Goal: Task Accomplishment & Management: Use online tool/utility

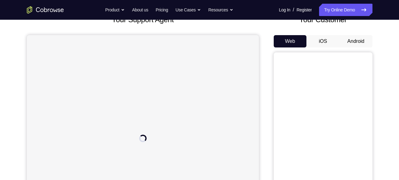
scroll to position [55, 0]
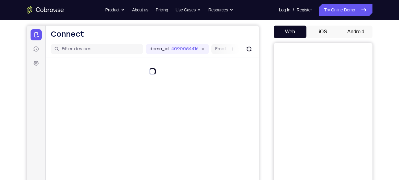
click at [352, 31] on button "Android" at bounding box center [355, 32] width 33 height 12
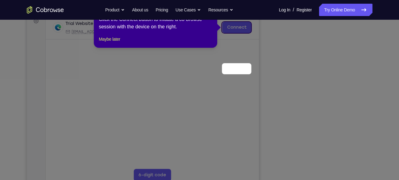
scroll to position [56, 0]
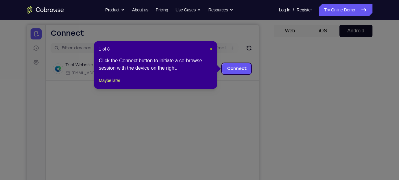
click at [210, 46] on button "×" at bounding box center [211, 49] width 2 height 6
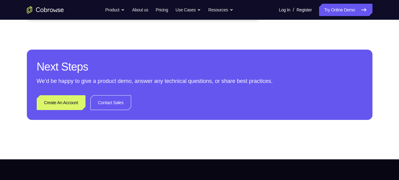
scroll to position [267, 0]
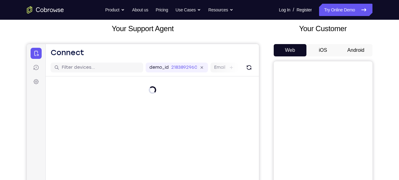
click at [354, 54] on button "Android" at bounding box center [355, 50] width 33 height 12
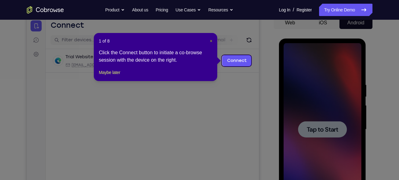
drag, startPoint x: 210, startPoint y: 42, endPoint x: 189, endPoint y: 27, distance: 25.5
click at [210, 42] on span "×" at bounding box center [211, 41] width 2 height 5
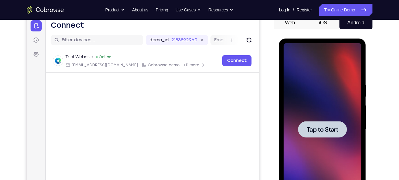
click at [316, 130] on span "Tap to Start" at bounding box center [322, 129] width 31 height 6
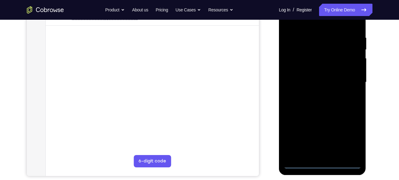
scroll to position [111, 0]
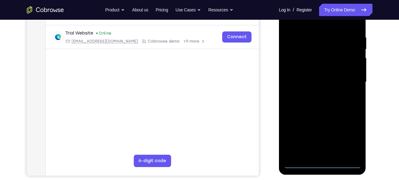
click at [322, 162] on div at bounding box center [323, 82] width 78 height 173
click at [351, 139] on div at bounding box center [323, 82] width 78 height 173
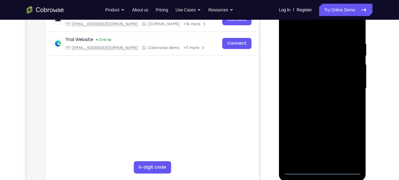
scroll to position [104, 0]
click at [297, 29] on div at bounding box center [323, 88] width 78 height 173
click at [348, 86] on div at bounding box center [323, 88] width 78 height 173
click at [313, 100] on div at bounding box center [323, 88] width 78 height 173
click at [324, 118] on div at bounding box center [323, 88] width 78 height 173
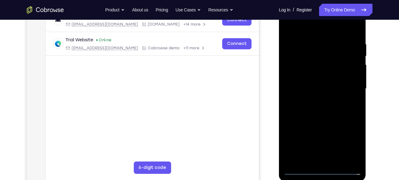
click at [314, 62] on div at bounding box center [323, 88] width 78 height 173
click at [313, 59] on div at bounding box center [323, 88] width 78 height 173
click at [321, 72] on div at bounding box center [323, 88] width 78 height 173
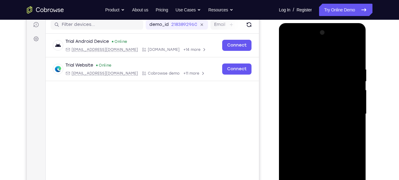
scroll to position [78, 0]
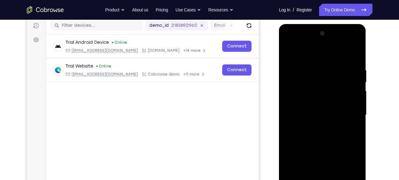
click at [313, 89] on div at bounding box center [323, 115] width 78 height 173
click at [320, 104] on div at bounding box center [323, 115] width 78 height 173
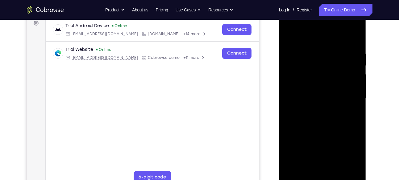
scroll to position [97, 0]
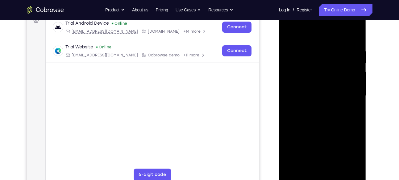
click at [354, 38] on div at bounding box center [323, 96] width 78 height 173
click at [355, 41] on div at bounding box center [323, 96] width 78 height 173
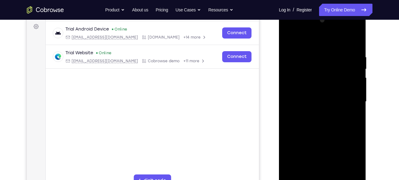
click at [357, 39] on div at bounding box center [323, 101] width 78 height 173
click at [310, 85] on div at bounding box center [323, 101] width 78 height 173
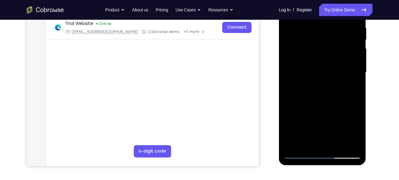
scroll to position [121, 0]
drag, startPoint x: 330, startPoint y: 114, endPoint x: 330, endPoint y: 89, distance: 25.0
click at [330, 89] on div at bounding box center [323, 72] width 78 height 173
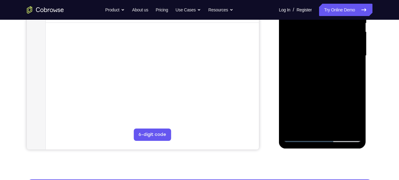
scroll to position [138, 0]
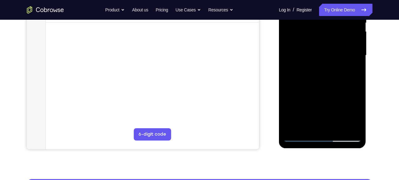
drag, startPoint x: 331, startPoint y: 97, endPoint x: 331, endPoint y: 82, distance: 14.8
click at [331, 82] on div at bounding box center [323, 55] width 78 height 173
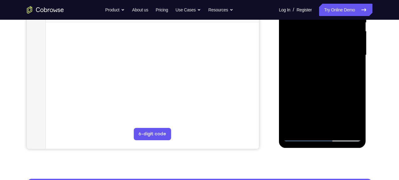
scroll to position [137, 0]
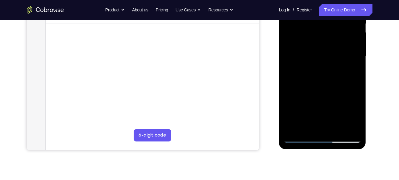
click at [346, 70] on div at bounding box center [323, 56] width 78 height 173
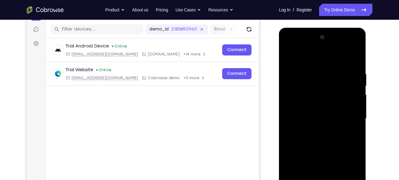
scroll to position [74, 0]
click at [289, 57] on div at bounding box center [323, 119] width 78 height 173
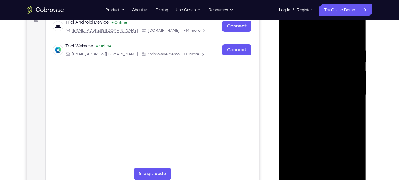
scroll to position [91, 0]
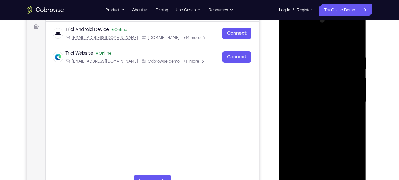
click at [289, 37] on div at bounding box center [323, 102] width 78 height 173
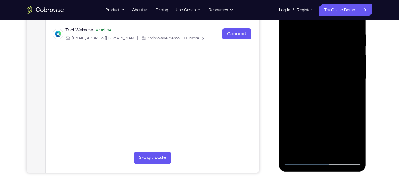
scroll to position [114, 0]
click at [355, 149] on div at bounding box center [323, 78] width 78 height 173
drag, startPoint x: 336, startPoint y: 129, endPoint x: 330, endPoint y: 73, distance: 56.1
click at [330, 73] on div at bounding box center [323, 78] width 78 height 173
click at [296, 150] on div at bounding box center [323, 78] width 78 height 173
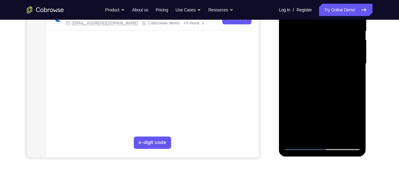
scroll to position [130, 0]
click at [338, 135] on div at bounding box center [323, 63] width 78 height 173
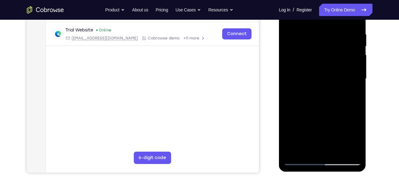
click at [333, 111] on div at bounding box center [323, 79] width 78 height 173
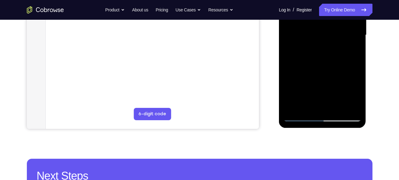
scroll to position [160, 0]
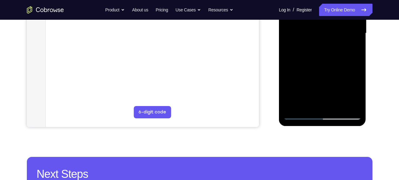
click at [301, 115] on div at bounding box center [323, 33] width 78 height 173
drag, startPoint x: 325, startPoint y: 82, endPoint x: 320, endPoint y: 11, distance: 70.5
click at [320, 11] on div at bounding box center [323, 33] width 78 height 173
drag, startPoint x: 328, startPoint y: 77, endPoint x: 330, endPoint y: 6, distance: 70.1
click at [330, 6] on div at bounding box center [323, 33] width 78 height 173
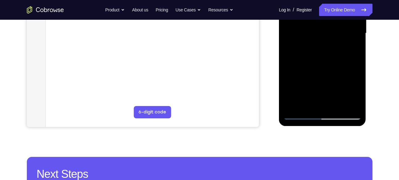
drag, startPoint x: 332, startPoint y: 81, endPoint x: 331, endPoint y: 23, distance: 58.6
click at [331, 23] on div at bounding box center [323, 33] width 78 height 173
drag, startPoint x: 335, startPoint y: 75, endPoint x: 333, endPoint y: 35, distance: 39.5
click at [333, 35] on div at bounding box center [323, 33] width 78 height 173
click at [356, 33] on div at bounding box center [323, 33] width 78 height 173
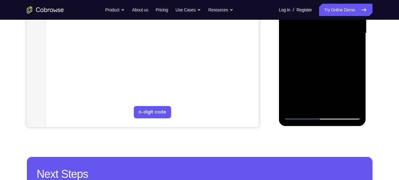
drag, startPoint x: 344, startPoint y: 72, endPoint x: 342, endPoint y: 37, distance: 34.6
click at [342, 37] on div at bounding box center [323, 33] width 78 height 173
drag, startPoint x: 329, startPoint y: 66, endPoint x: 320, endPoint y: 19, distance: 47.4
click at [320, 19] on div at bounding box center [323, 33] width 78 height 173
drag, startPoint x: 330, startPoint y: 80, endPoint x: 329, endPoint y: 23, distance: 57.1
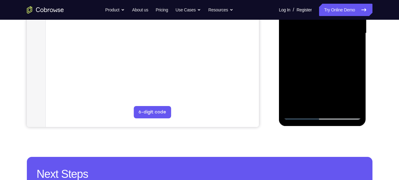
click at [329, 23] on div at bounding box center [323, 33] width 78 height 173
click at [356, 26] on div at bounding box center [323, 33] width 78 height 173
click at [293, 105] on div at bounding box center [323, 33] width 78 height 173
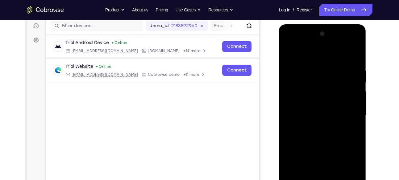
scroll to position [77, 0]
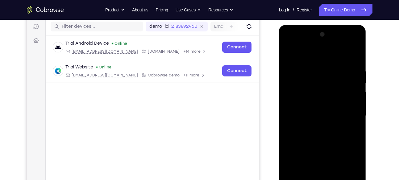
click at [310, 67] on div at bounding box center [323, 116] width 78 height 173
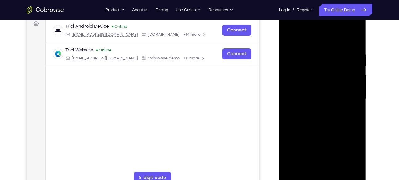
scroll to position [96, 0]
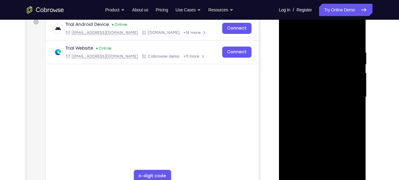
click at [353, 109] on div at bounding box center [323, 97] width 78 height 173
click at [345, 169] on div at bounding box center [323, 97] width 78 height 173
click at [354, 38] on div at bounding box center [323, 97] width 78 height 173
click at [333, 51] on div at bounding box center [323, 97] width 78 height 173
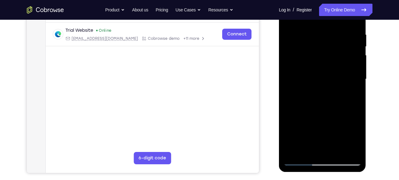
scroll to position [114, 0]
click at [355, 68] on div at bounding box center [323, 79] width 78 height 173
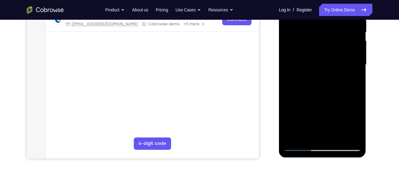
scroll to position [121, 0]
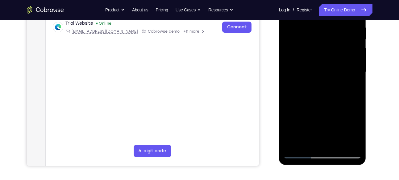
click at [355, 68] on div at bounding box center [323, 72] width 78 height 173
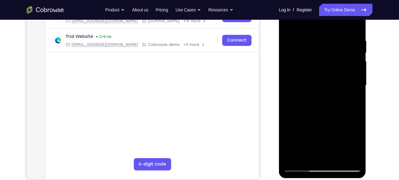
click at [355, 68] on div at bounding box center [323, 85] width 78 height 173
click at [355, 26] on div at bounding box center [323, 85] width 78 height 173
click at [353, 35] on div at bounding box center [323, 85] width 78 height 173
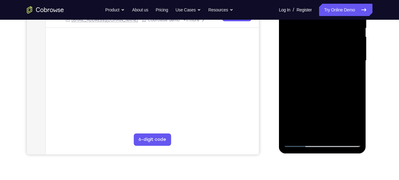
scroll to position [133, 0]
click at [345, 130] on div at bounding box center [323, 60] width 78 height 173
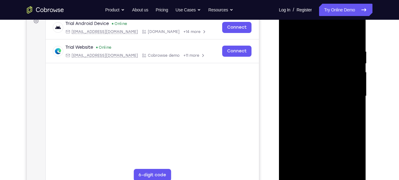
scroll to position [96, 0]
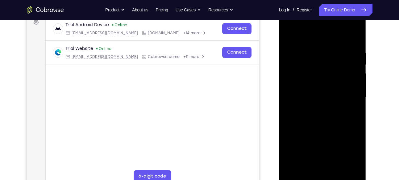
click at [355, 39] on div at bounding box center [323, 97] width 78 height 173
drag, startPoint x: 354, startPoint y: 44, endPoint x: 306, endPoint y: 50, distance: 48.2
click at [306, 50] on div at bounding box center [323, 97] width 78 height 173
drag, startPoint x: 350, startPoint y: 48, endPoint x: 316, endPoint y: 49, distance: 34.0
click at [316, 49] on div at bounding box center [323, 97] width 78 height 173
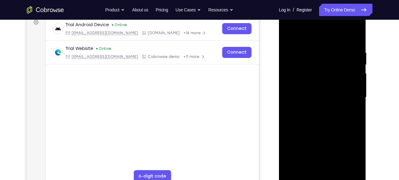
click at [311, 47] on div at bounding box center [323, 97] width 78 height 173
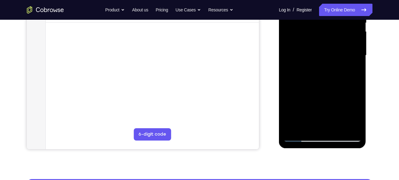
scroll to position [138, 0]
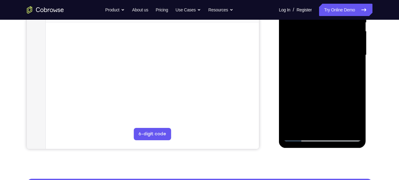
click at [353, 127] on div at bounding box center [323, 55] width 78 height 173
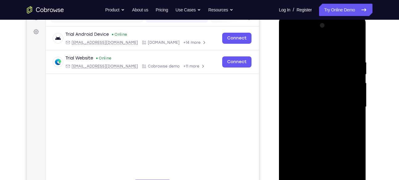
scroll to position [83, 0]
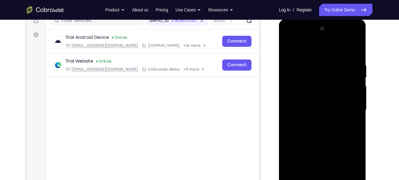
click at [354, 52] on div at bounding box center [323, 110] width 78 height 173
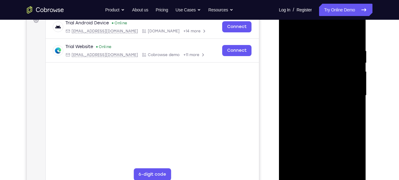
scroll to position [97, 0]
drag, startPoint x: 346, startPoint y: 51, endPoint x: 292, endPoint y: 50, distance: 54.0
click at [292, 50] on div at bounding box center [323, 96] width 78 height 173
click at [297, 48] on div at bounding box center [323, 96] width 78 height 173
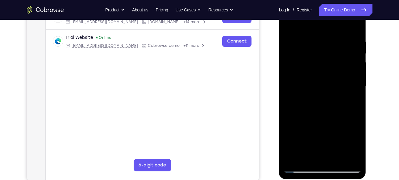
click at [311, 40] on div at bounding box center [323, 86] width 78 height 173
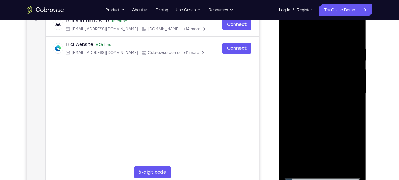
scroll to position [101, 0]
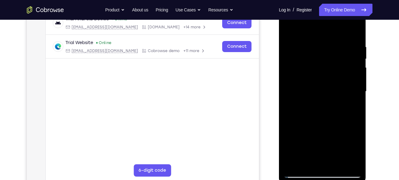
click at [353, 32] on div at bounding box center [323, 91] width 78 height 173
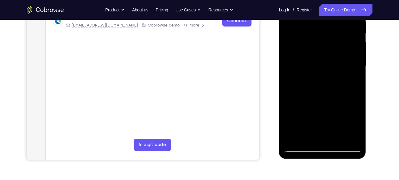
scroll to position [127, 0]
drag, startPoint x: 333, startPoint y: 110, endPoint x: 329, endPoint y: 30, distance: 80.0
click at [329, 30] on div at bounding box center [323, 65] width 78 height 173
drag, startPoint x: 332, startPoint y: 115, endPoint x: 333, endPoint y: 33, distance: 82.7
click at [333, 33] on div at bounding box center [323, 65] width 78 height 173
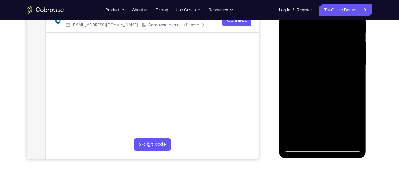
drag, startPoint x: 337, startPoint y: 117, endPoint x: 330, endPoint y: 14, distance: 102.3
click at [330, 14] on div at bounding box center [323, 65] width 78 height 173
drag, startPoint x: 336, startPoint y: 103, endPoint x: 339, endPoint y: 38, distance: 65.2
click at [339, 38] on div at bounding box center [323, 65] width 78 height 173
drag, startPoint x: 333, startPoint y: 107, endPoint x: 340, endPoint y: 6, distance: 101.7
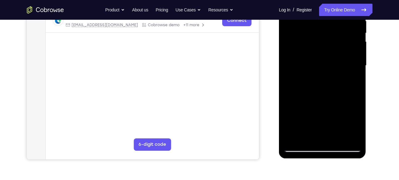
click at [340, 6] on div at bounding box center [323, 65] width 78 height 173
drag, startPoint x: 337, startPoint y: 118, endPoint x: 334, endPoint y: 40, distance: 77.5
click at [334, 40] on div at bounding box center [323, 65] width 78 height 173
drag, startPoint x: 331, startPoint y: 123, endPoint x: 329, endPoint y: 49, distance: 74.1
click at [329, 49] on div at bounding box center [323, 65] width 78 height 173
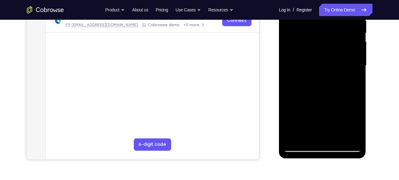
drag, startPoint x: 329, startPoint y: 117, endPoint x: 330, endPoint y: 72, distance: 45.0
click at [330, 72] on div at bounding box center [323, 65] width 78 height 173
click at [338, 137] on div at bounding box center [323, 65] width 78 height 173
